Goal: Task Accomplishment & Management: Manage account settings

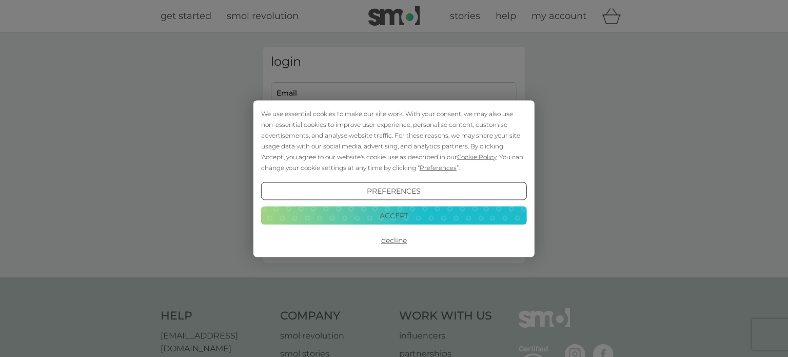
click at [373, 218] on button "Accept" at bounding box center [394, 215] width 266 height 18
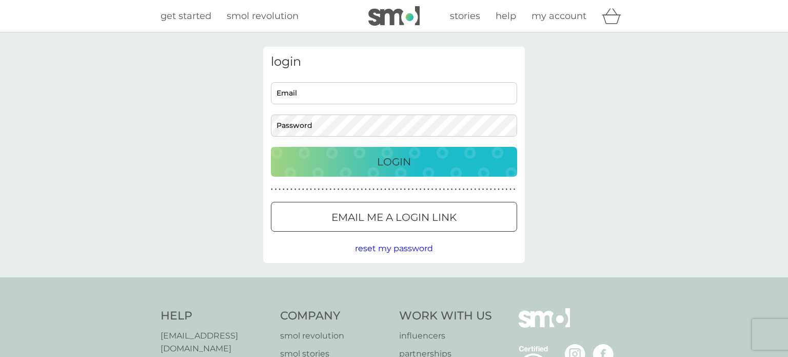
click at [330, 97] on input "Email" at bounding box center [394, 93] width 246 height 22
type input "cath.7brad@yahoo.co.uk"
click at [407, 156] on p "Login" at bounding box center [394, 161] width 34 height 16
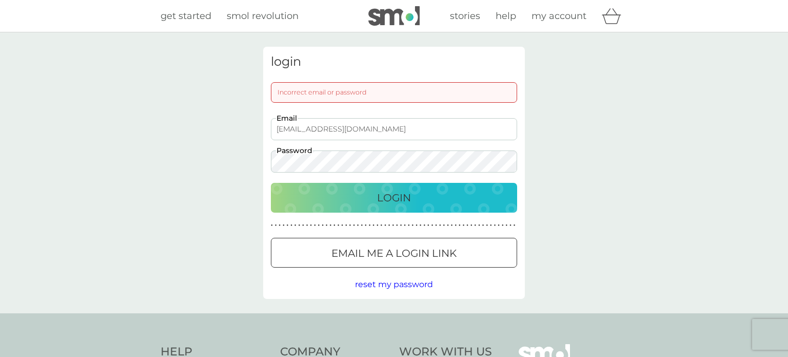
click at [382, 91] on div "Incorrect email or password" at bounding box center [394, 92] width 246 height 21
click at [395, 198] on p "Login" at bounding box center [394, 197] width 34 height 16
click at [384, 252] on div at bounding box center [394, 253] width 37 height 11
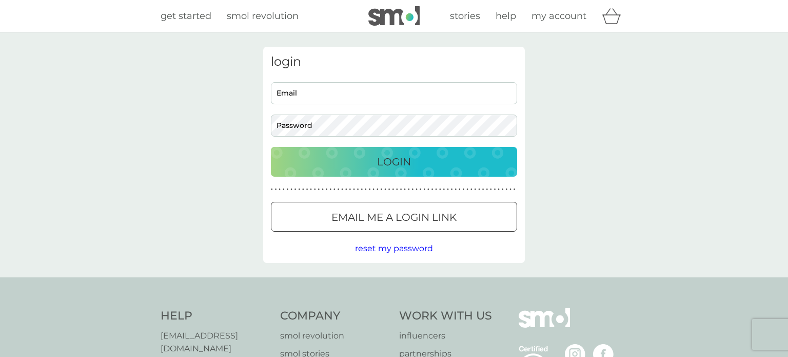
click at [345, 216] on p "Email me a login link" at bounding box center [393, 217] width 125 height 16
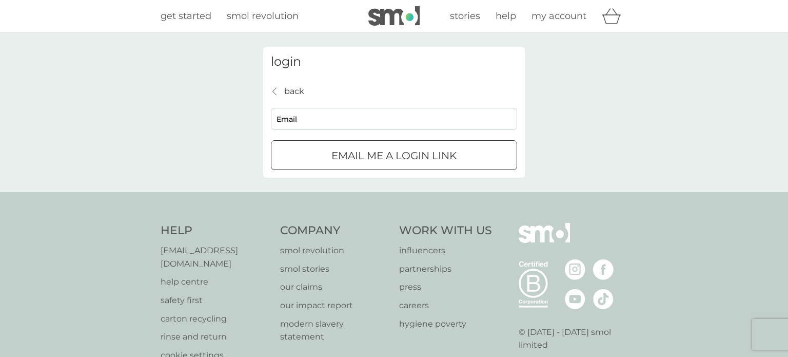
click at [383, 164] on p "Email me a login link" at bounding box center [393, 155] width 125 height 16
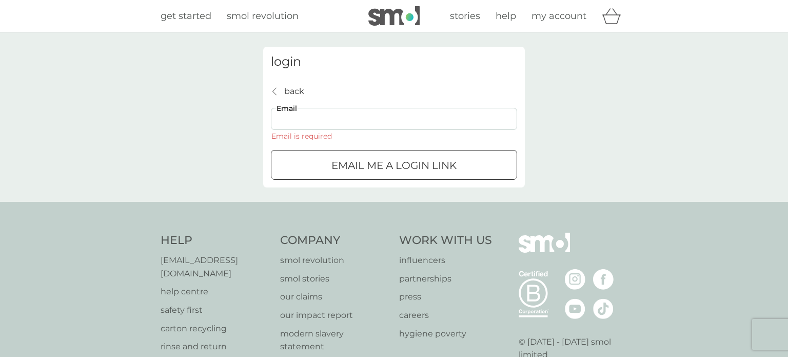
click at [341, 120] on input "Email" at bounding box center [394, 119] width 246 height 22
type input "cath.7brad@yahoo.co.uk"
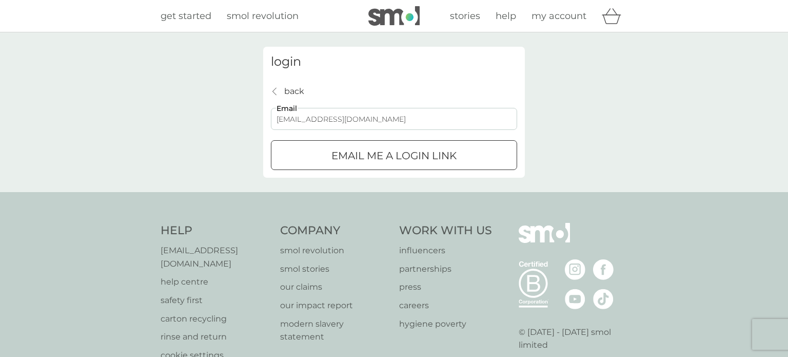
click at [361, 160] on p "Email me a login link" at bounding box center [393, 155] width 125 height 16
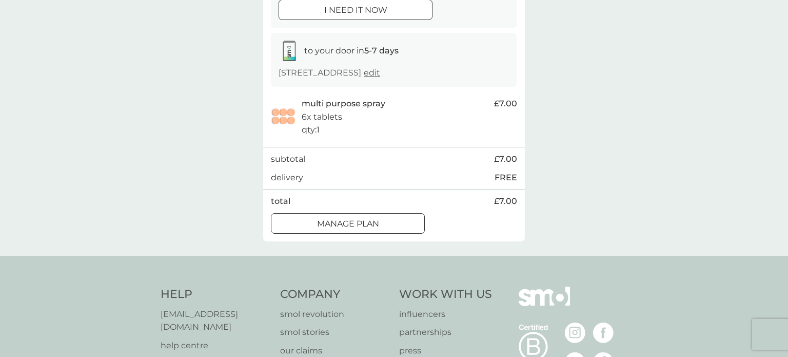
scroll to position [144, 0]
click at [359, 226] on div at bounding box center [347, 222] width 37 height 11
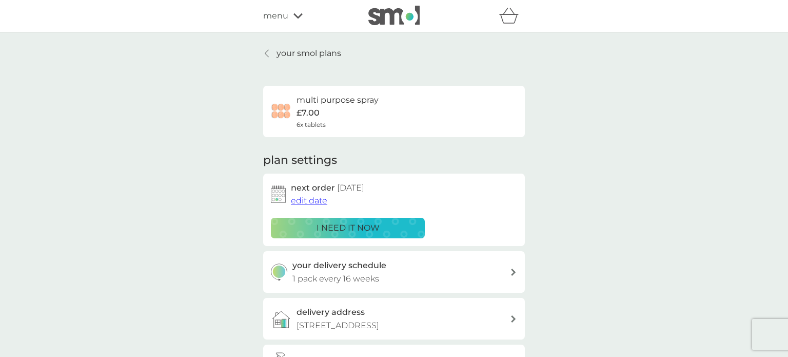
click at [511, 273] on icon at bounding box center [513, 271] width 5 height 7
select select "112"
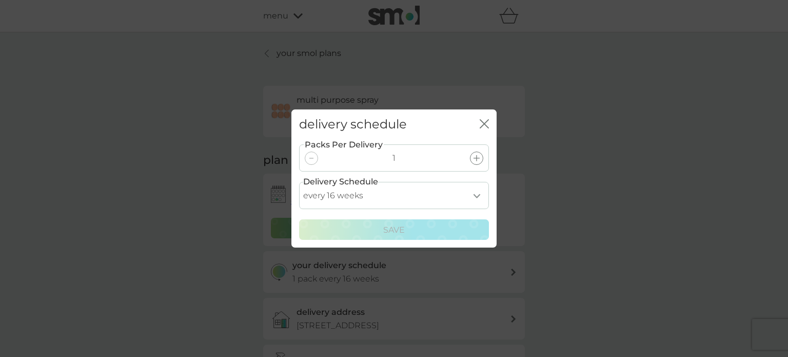
click at [483, 117] on div "close" at bounding box center [484, 124] width 9 height 15
click at [489, 120] on div "delivery schedule close" at bounding box center [393, 124] width 205 height 30
click at [273, 276] on div "delivery schedule close Packs Per Delivery 1 Delivery Schedule every 1 week eve…" at bounding box center [394, 178] width 788 height 357
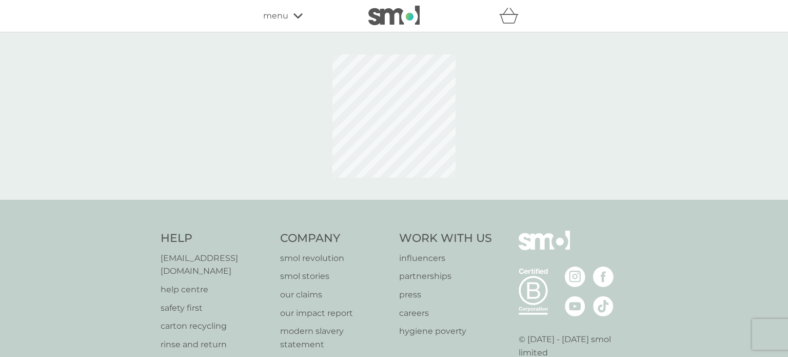
scroll to position [74, 0]
